Goal: Task Accomplishment & Management: Use online tool/utility

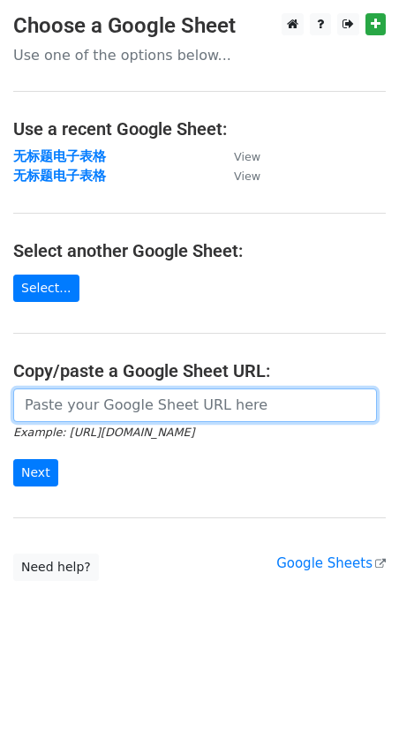
click at [48, 406] on input "url" at bounding box center [195, 406] width 364 height 34
paste input "[URL][DOMAIN_NAME]"
type input "https://docs.google.com/spreadsheets/d/1bqR4BNwDZsqm6ZnAYD4mQh-Vj0UKpO3dtMXiFrZ…"
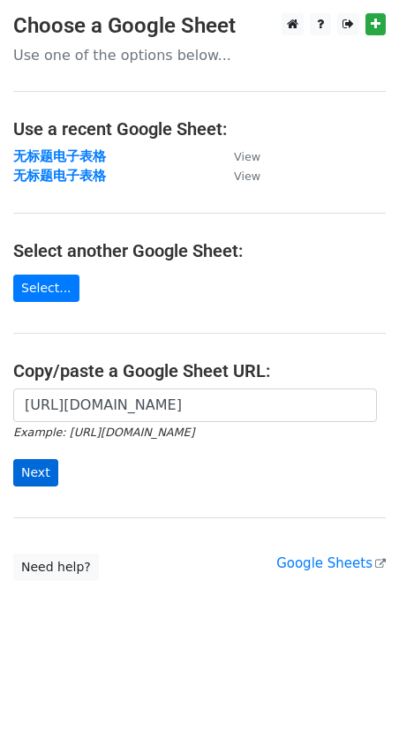
click at [13, 464] on div "https://docs.google.com/spreadsheets/d/1bqR4BNwDZsqm6ZnAYD4mQh-Vj0UKpO3dtMXiFrZ…" at bounding box center [199, 447] width 399 height 117
click at [42, 473] on input "Next" at bounding box center [35, 472] width 45 height 27
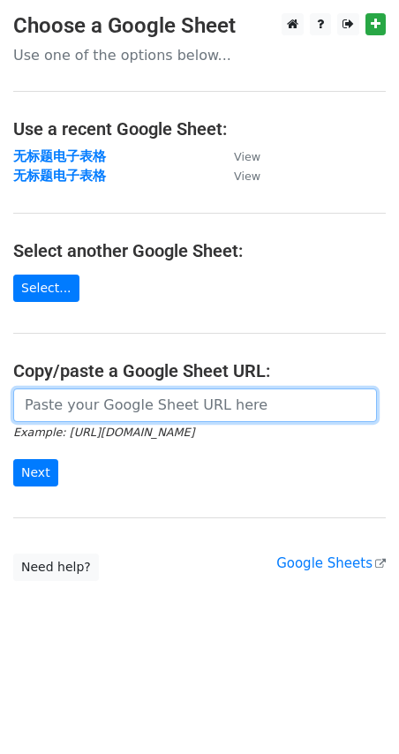
click at [112, 413] on input "url" at bounding box center [195, 406] width 364 height 34
paste input "https://docs.google.com/spreadsheets/d/1bqR4BNwDZsqm6ZnAYD4mQh-Vj0UKpO3dtMXiFrZ…"
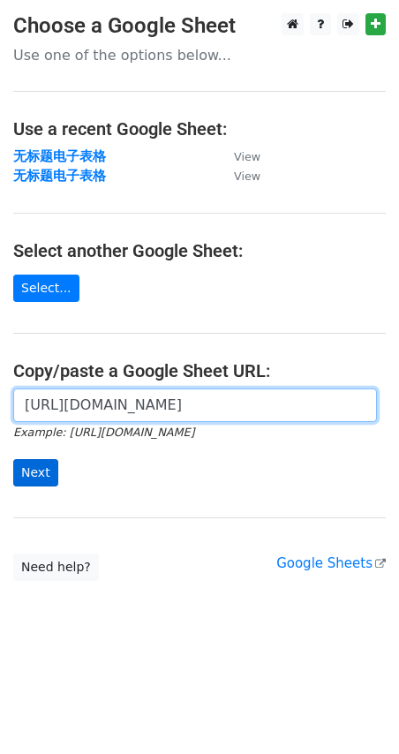
type input "https://docs.google.com/spreadsheets/d/1bqR4BNwDZsqm6ZnAYD4mQh-Vj0UKpO3dtMXiFrZ…"
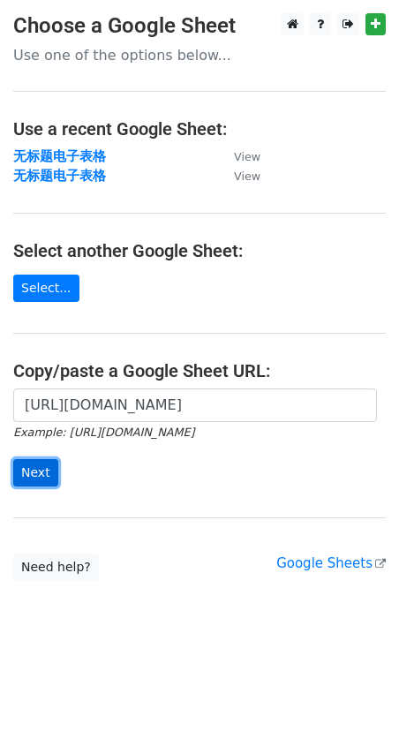
scroll to position [0, 0]
click at [37, 480] on input "Next" at bounding box center [35, 472] width 45 height 27
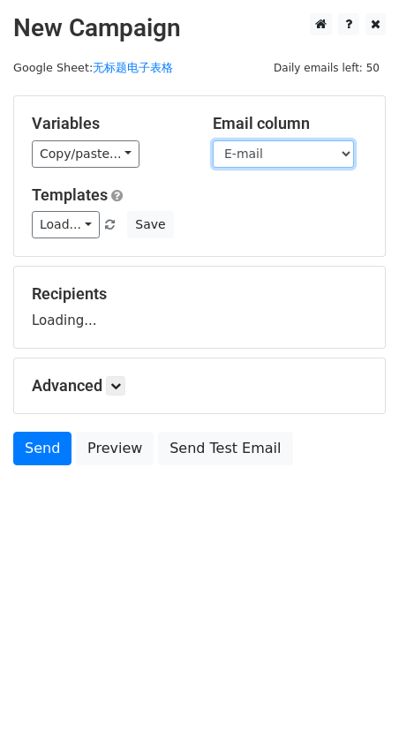
click at [329, 152] on select "Name E-mail" at bounding box center [283, 153] width 141 height 27
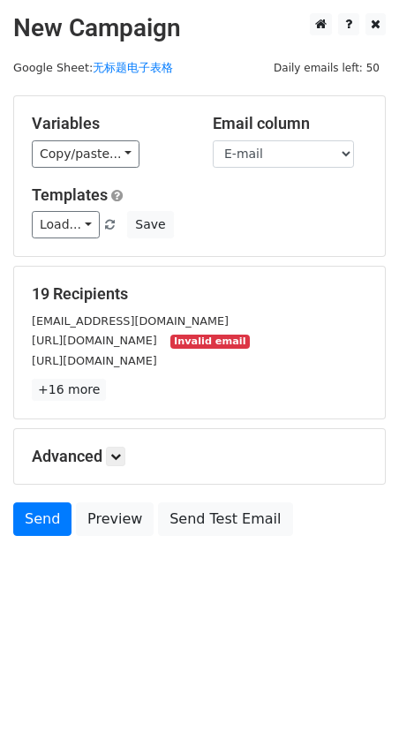
click at [264, 214] on div "Load... No templates saved Save" at bounding box center [200, 224] width 362 height 27
click at [310, 148] on select "Name E-mail" at bounding box center [283, 153] width 141 height 27
click at [250, 345] on small "Invalid email" at bounding box center [209, 342] width 79 height 15
click at [84, 397] on link "+16 more" at bounding box center [69, 390] width 74 height 22
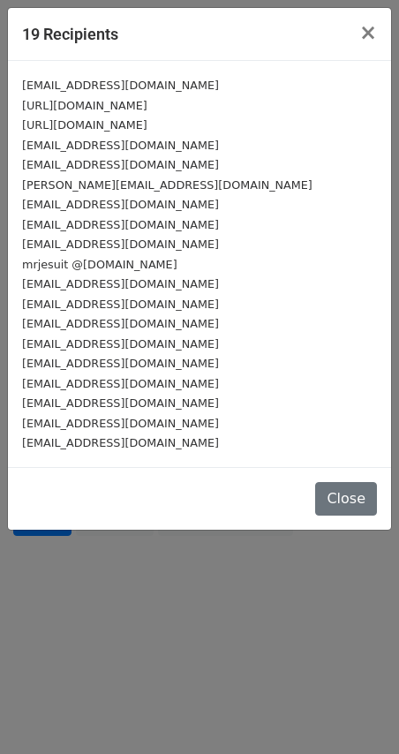
click at [123, 439] on div at bounding box center [199, 377] width 399 height 754
click at [159, 311] on div at bounding box center [199, 377] width 399 height 754
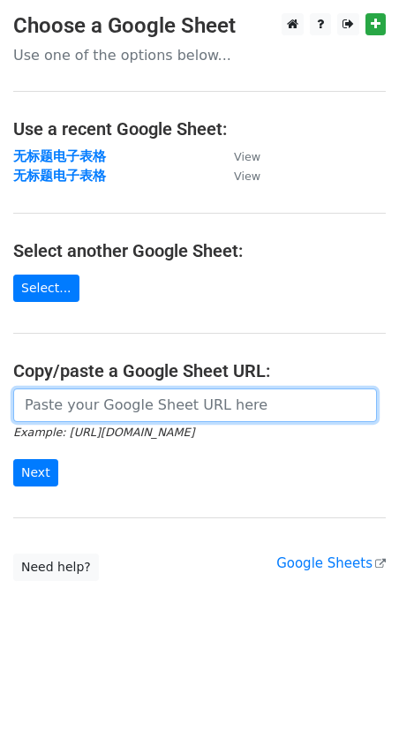
click at [32, 406] on input "url" at bounding box center [195, 406] width 364 height 34
paste input "https://docs.google.com/spreadsheets/d/1bqR4BNwDZsqm6ZnAYD4mQh-Vj0UKpO3dtMXiFrZ…"
type input "https://docs.google.com/spreadsheets/d/1bqR4BNwDZsqm6ZnAYD4mQh-Vj0UKpO3dtMXiFrZ…"
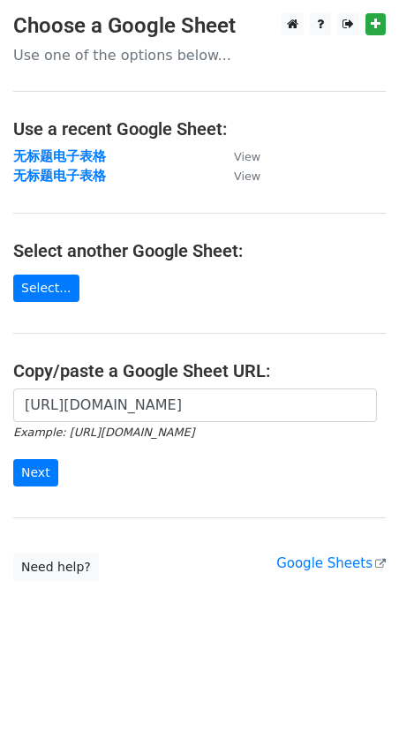
scroll to position [0, 0]
click at [34, 469] on input "Next" at bounding box center [35, 472] width 45 height 27
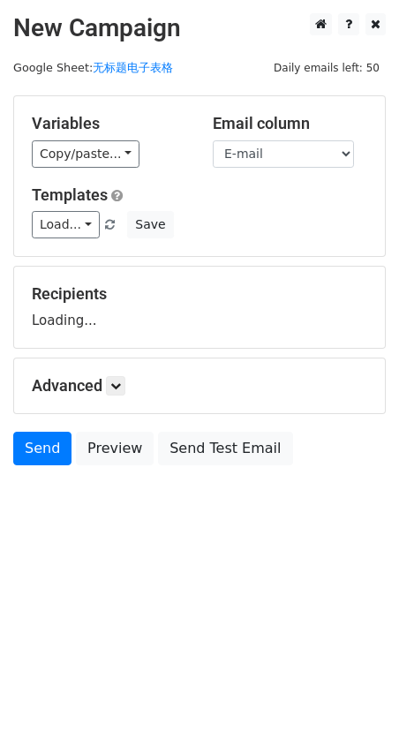
click at [284, 151] on select "Name E-mail" at bounding box center [283, 153] width 141 height 27
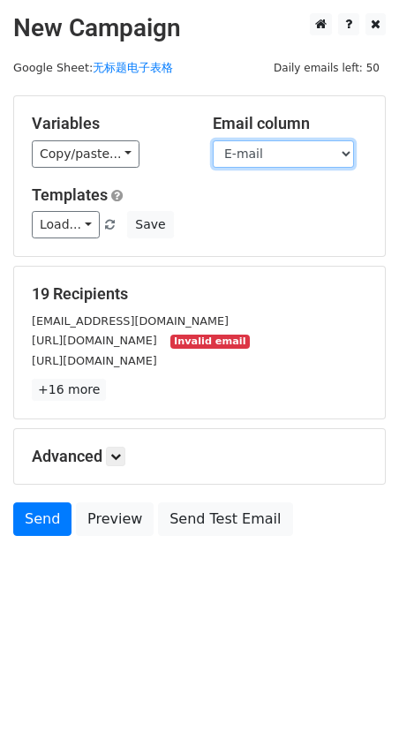
click at [309, 161] on select "Name E-mail" at bounding box center [283, 153] width 141 height 27
click at [213, 140] on select "Name E-mail" at bounding box center [283, 153] width 141 height 27
click at [250, 344] on small "Invalid email" at bounding box center [209, 342] width 79 height 15
click at [157, 342] on small "[URL][DOMAIN_NAME]" at bounding box center [94, 340] width 125 height 13
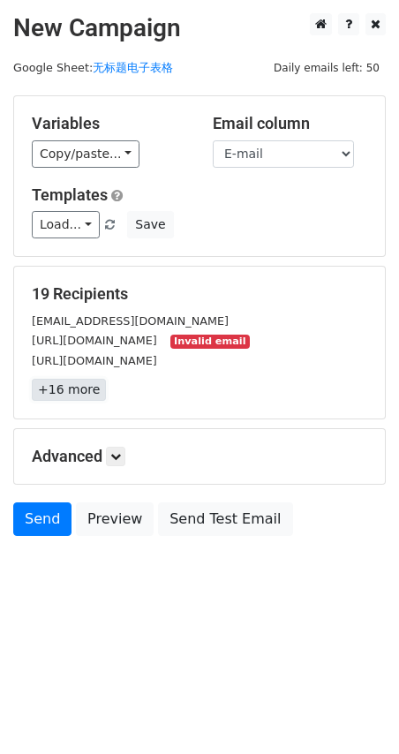
click at [90, 382] on link "+16 more" at bounding box center [69, 390] width 74 height 22
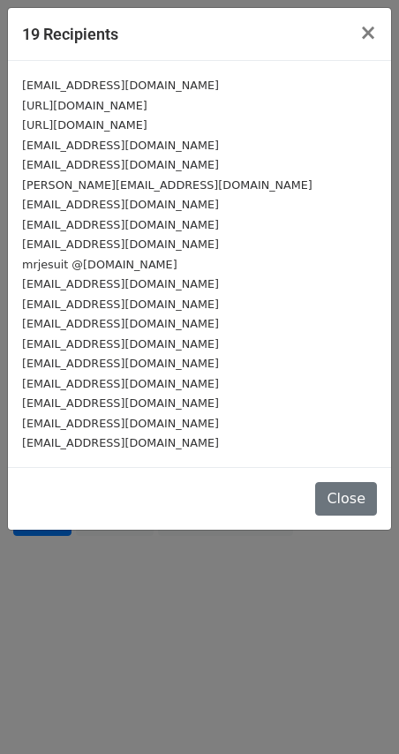
click at [94, 355] on div at bounding box center [199, 377] width 399 height 754
click at [139, 309] on div at bounding box center [199, 377] width 399 height 754
click at [112, 371] on div at bounding box center [199, 377] width 399 height 754
click at [179, 336] on div at bounding box center [199, 377] width 399 height 754
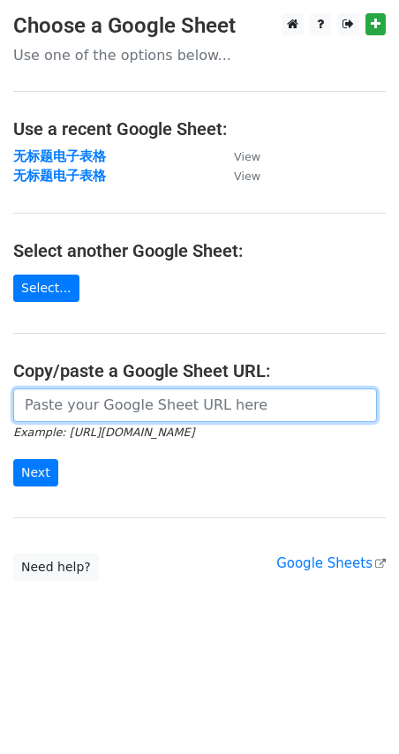
click at [49, 407] on input "url" at bounding box center [195, 406] width 364 height 34
click at [84, 407] on input "url" at bounding box center [195, 406] width 364 height 34
paste input "https://docs.google.com/spreadsheets/d/1bqR4BNwDZsqm6ZnAYD4mQh-Vj0UKpO3dtMXiFrZ…"
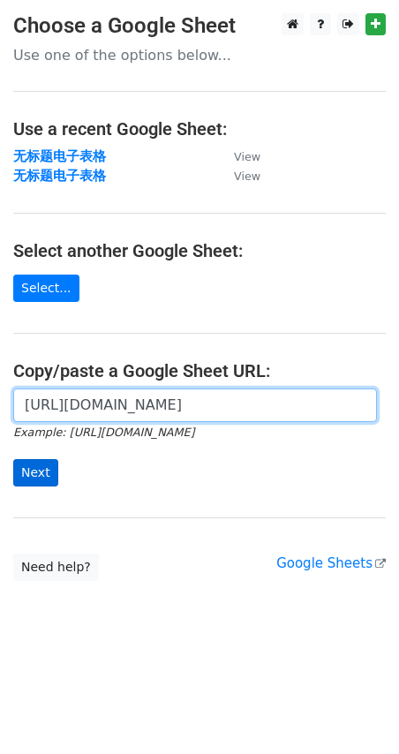
type input "https://docs.google.com/spreadsheets/d/1bqR4BNwDZsqm6ZnAYD4mQh-Vj0UKpO3dtMXiFrZ…"
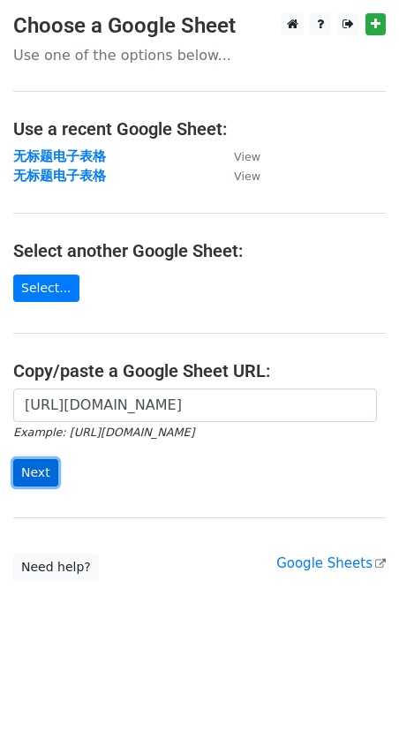
scroll to position [0, 0]
click at [33, 474] on input "Next" at bounding box center [35, 472] width 45 height 27
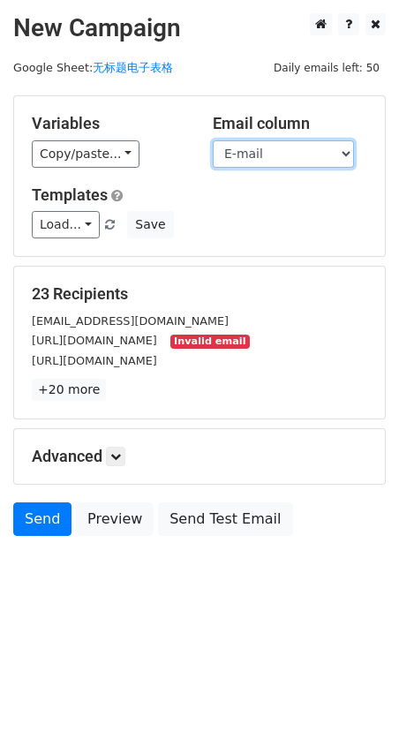
click at [320, 147] on select "Name E-mail" at bounding box center [283, 153] width 141 height 27
click at [213, 140] on select "Name E-mail" at bounding box center [283, 153] width 141 height 27
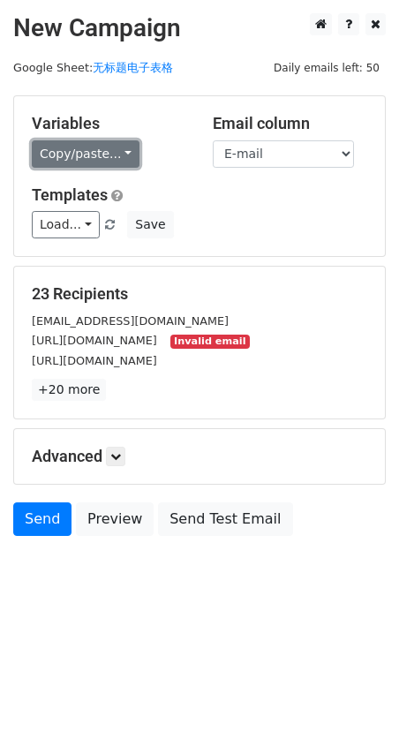
click at [110, 147] on link "Copy/paste..." at bounding box center [86, 153] width 108 height 27
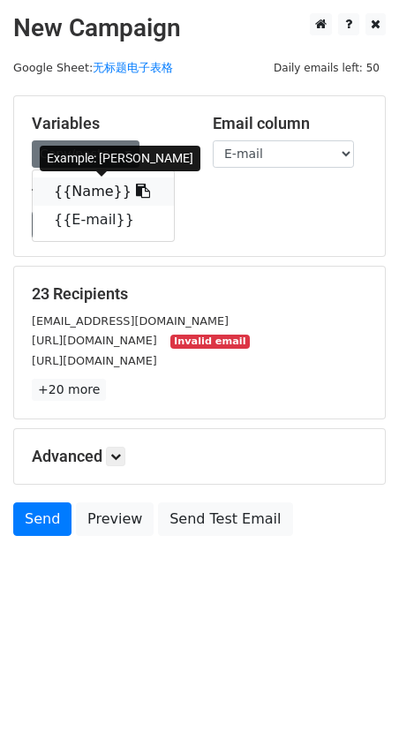
click at [132, 184] on span at bounding box center [141, 191] width 19 height 17
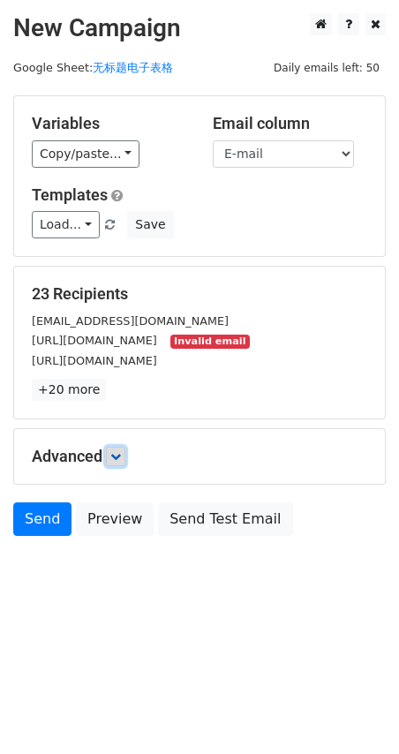
click at [123, 465] on link at bounding box center [115, 456] width 19 height 19
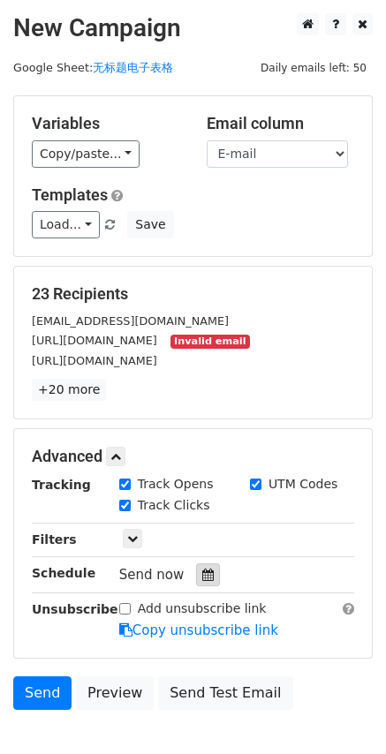
click at [202, 571] on icon at bounding box center [207, 575] width 11 height 12
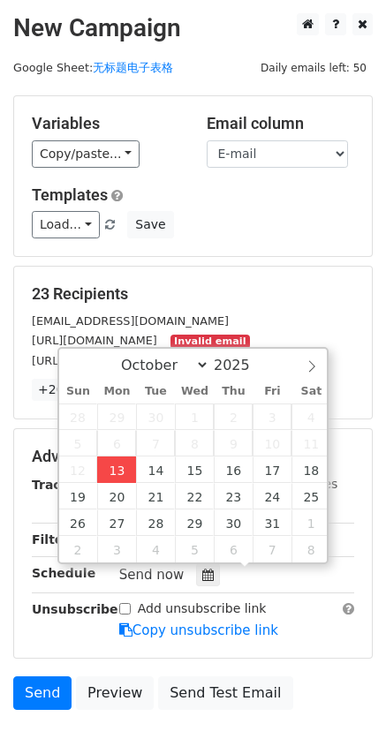
type input "2025-10-13 18:14"
type input "06"
type input "14"
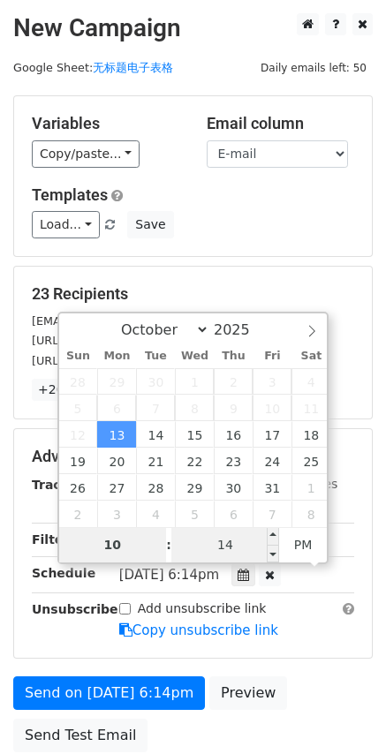
type input "10"
type input "2025-10-13 22:14"
click at [260, 548] on input "14" at bounding box center [225, 544] width 108 height 35
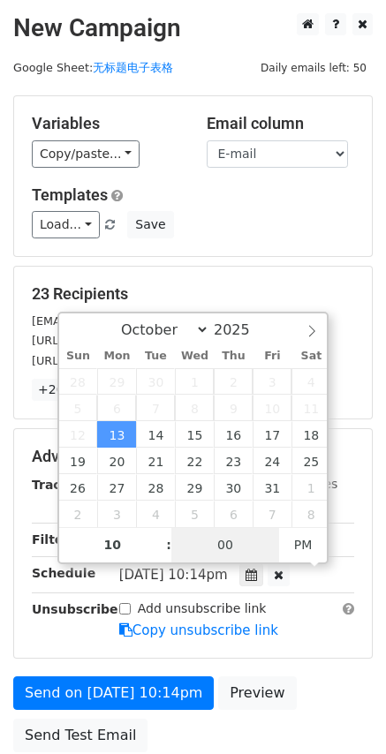
type input "00"
type input "2025-10-13 22:00"
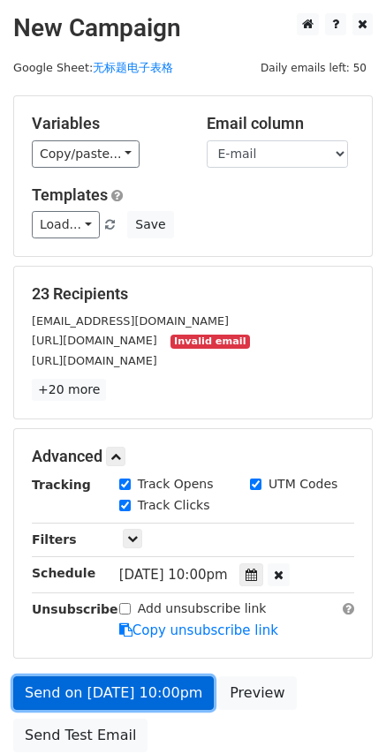
click at [132, 698] on link "Send on Oct 13 at 10:00pm" at bounding box center [113, 694] width 200 height 34
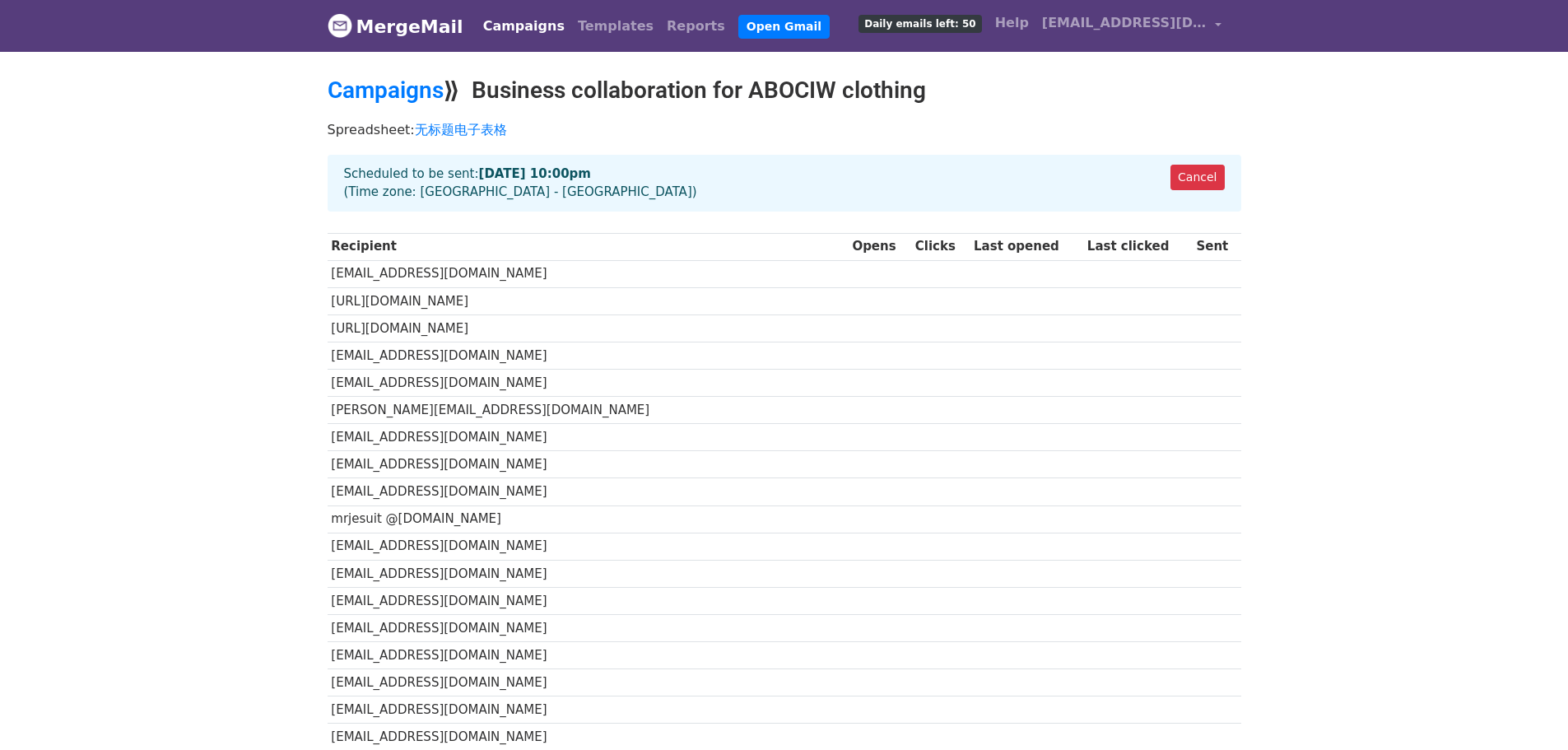
click at [532, 308] on td "[URL][DOMAIN_NAME]" at bounding box center [588, 300] width 521 height 27
click at [588, 314] on td "[URL][DOMAIN_NAME]" at bounding box center [588, 300] width 521 height 27
click at [557, 369] on td "[EMAIL_ADDRESS][DOMAIN_NAME]" at bounding box center [588, 355] width 521 height 27
